Goal: Task Accomplishment & Management: Manage account settings

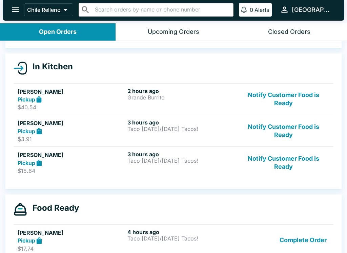
scroll to position [54, 0]
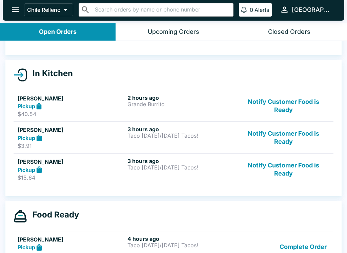
click at [28, 95] on h5 "[PERSON_NAME]" at bounding box center [71, 99] width 107 height 8
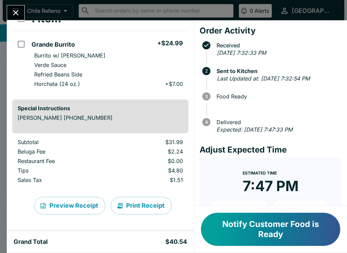
click at [17, 6] on button "Close" at bounding box center [15, 12] width 17 height 15
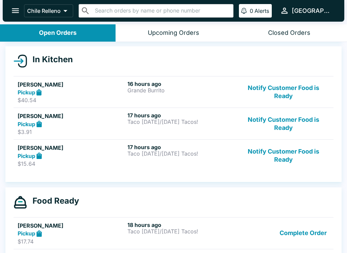
scroll to position [69, 0]
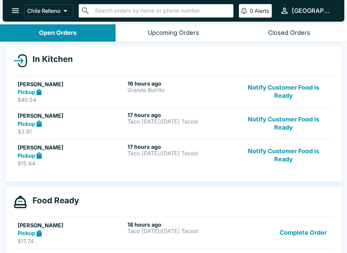
click at [18, 110] on link "[PERSON_NAME] Pickup $3.91 17 hours ago Taco [DATE]/[DATE] Tacos! Notify Custom…" at bounding box center [174, 123] width 320 height 32
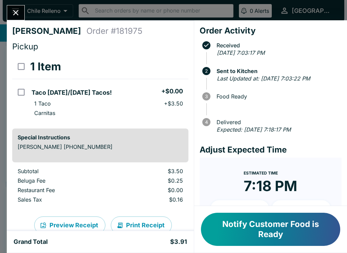
click at [15, 24] on div "[PERSON_NAME] Order # 181975 Pickup 1 Item Taco [DATE]/[DATE] Tacos! + $0.00 1 …" at bounding box center [100, 125] width 187 height 211
click at [12, 8] on button "Close" at bounding box center [15, 12] width 17 height 15
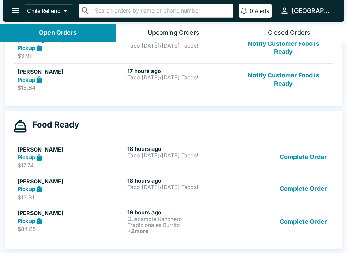
scroll to position [145, 0]
click at [289, 157] on button "Complete Order" at bounding box center [303, 157] width 53 height 23
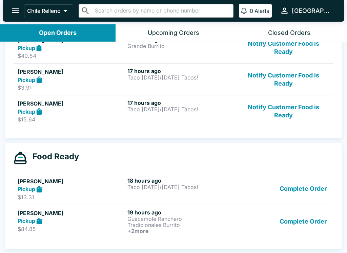
click at [319, 195] on button "Complete Order" at bounding box center [303, 189] width 53 height 23
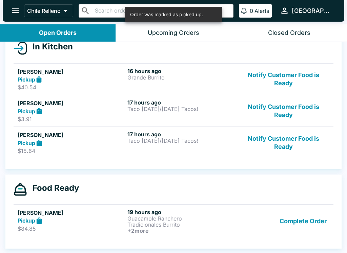
click at [321, 230] on button "Complete Order" at bounding box center [303, 221] width 53 height 25
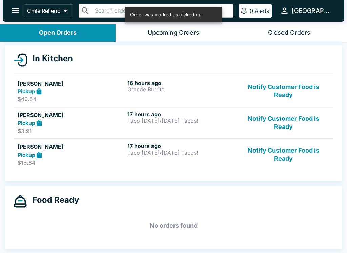
click at [267, 146] on button "Notify Customer Food is Ready" at bounding box center [284, 154] width 92 height 23
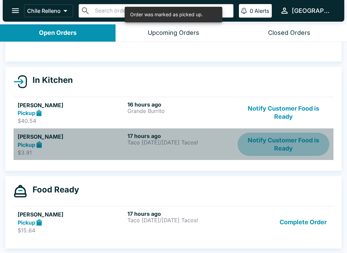
click at [257, 122] on button "Notify Customer Food is Ready" at bounding box center [284, 112] width 92 height 23
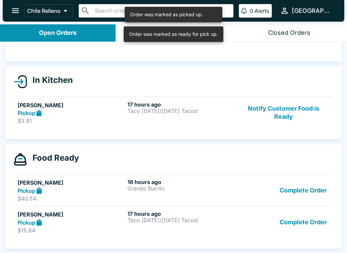
scroll to position [1, 0]
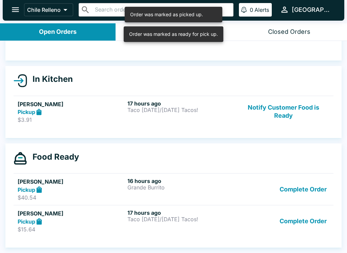
click at [297, 109] on button "Notify Customer Food is Ready" at bounding box center [284, 111] width 92 height 23
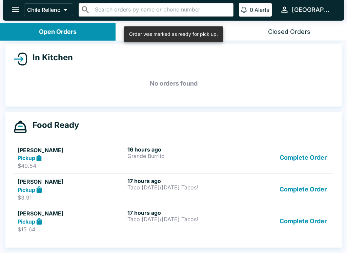
scroll to position [70, 0]
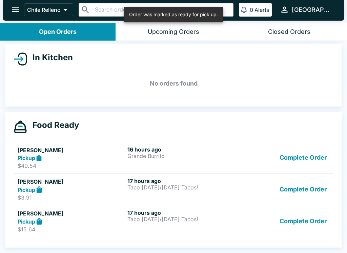
click at [301, 196] on button "Complete Order" at bounding box center [303, 189] width 53 height 23
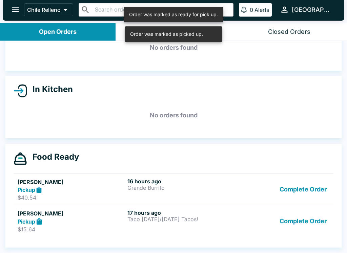
click at [309, 210] on button "Complete Order" at bounding box center [303, 221] width 53 height 23
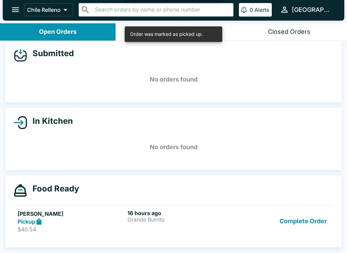
click at [315, 210] on button "Complete Order" at bounding box center [303, 221] width 53 height 23
